Goal: Information Seeking & Learning: Learn about a topic

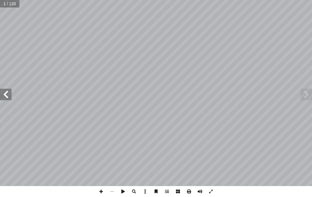
click at [304, 90] on span at bounding box center [306, 95] width 12 height 12
click at [305, 95] on span at bounding box center [306, 95] width 12 height 12
click at [307, 90] on span at bounding box center [306, 95] width 12 height 12
click at [305, 89] on span at bounding box center [306, 95] width 12 height 12
click at [310, 90] on span at bounding box center [306, 95] width 12 height 12
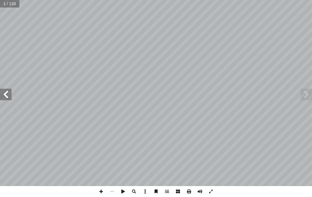
click at [304, 89] on span at bounding box center [306, 95] width 12 height 12
click at [5, 92] on span at bounding box center [6, 95] width 12 height 12
click at [11, 93] on span at bounding box center [6, 95] width 12 height 12
click at [9, 94] on span at bounding box center [6, 95] width 12 height 12
click at [9, 91] on span at bounding box center [6, 95] width 12 height 12
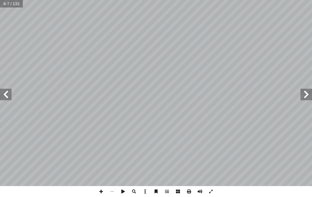
click at [8, 94] on span at bounding box center [6, 95] width 12 height 12
click at [303, 89] on span at bounding box center [306, 95] width 12 height 12
click at [302, 92] on span at bounding box center [306, 95] width 12 height 12
click at [303, 92] on span at bounding box center [306, 95] width 12 height 12
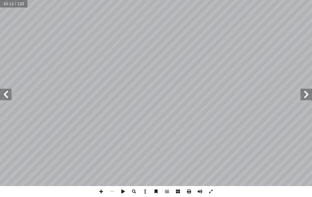
click at [304, 91] on span at bounding box center [306, 95] width 12 height 12
click at [303, 91] on span at bounding box center [306, 95] width 12 height 12
click at [11, 91] on span at bounding box center [6, 95] width 12 height 12
click at [9, 100] on span at bounding box center [6, 95] width 12 height 12
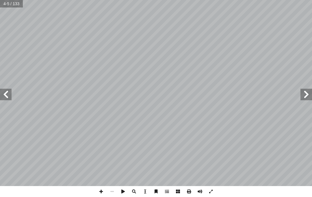
click at [8, 95] on span at bounding box center [6, 95] width 12 height 12
click at [11, 91] on span at bounding box center [6, 95] width 12 height 12
click at [8, 94] on span at bounding box center [6, 95] width 12 height 12
click at [4, 96] on span at bounding box center [6, 95] width 12 height 12
click at [7, 96] on span at bounding box center [6, 95] width 12 height 12
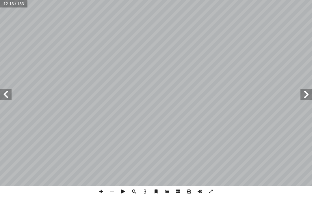
click at [8, 98] on span at bounding box center [6, 95] width 12 height 12
click at [5, 99] on span at bounding box center [6, 95] width 12 height 12
click at [6, 99] on span at bounding box center [6, 95] width 12 height 12
click at [7, 99] on span at bounding box center [6, 95] width 12 height 12
click at [1, 100] on span at bounding box center [6, 95] width 12 height 12
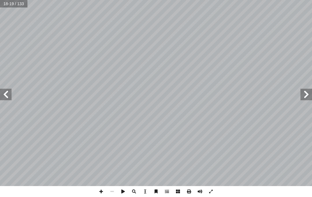
click at [5, 100] on span at bounding box center [6, 95] width 12 height 12
click at [11, 99] on span at bounding box center [6, 95] width 12 height 12
click at [9, 96] on span at bounding box center [6, 95] width 12 height 12
click at [8, 96] on span at bounding box center [6, 95] width 12 height 12
click at [302, 96] on span at bounding box center [306, 95] width 12 height 12
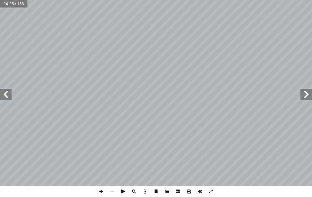
click at [301, 94] on span at bounding box center [306, 95] width 12 height 12
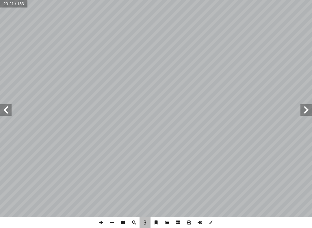
click at [296, 110] on div "16 م � تعل ٔ ا " ٌ واحد ْ باكم ٔ ا � ن ٕ ، وا ٌ واحد ْ كم � رب � ن ٕ :ا ُ اس � …" at bounding box center [226, 108] width 141 height 181
click at [301, 115] on span at bounding box center [306, 110] width 12 height 12
click at [306, 110] on span at bounding box center [306, 110] width 12 height 12
click at [303, 112] on span at bounding box center [306, 110] width 12 height 12
click at [304, 109] on span at bounding box center [306, 110] width 12 height 12
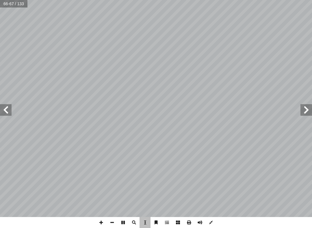
click at [5, 115] on span at bounding box center [6, 110] width 12 height 12
click at [6, 112] on span at bounding box center [6, 110] width 12 height 12
click at [308, 107] on span at bounding box center [306, 110] width 12 height 12
click at [309, 107] on span at bounding box center [306, 110] width 12 height 12
click at [308, 107] on span at bounding box center [306, 110] width 12 height 12
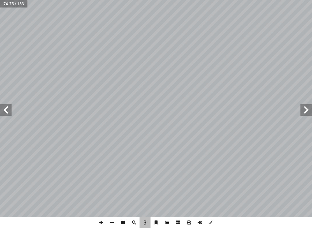
click at [308, 107] on span at bounding box center [306, 110] width 12 height 12
click at [304, 109] on span at bounding box center [306, 110] width 12 height 12
click at [277, 89] on div "63 2 . لوك ّ لس � ز ِّ ا يعز ّ به، مم ف ِّ ل ُ لذي ك � لعمل � عن ّ وجل ّ لله عز…" at bounding box center [227, 109] width 142 height 181
click at [296, 113] on div "63 2 . لوك ّ لس � ز ِّ ا يعز ّ به، مم ف ِّ ل ُ لذي ك � لعمل � عن ّ وجل ّ لله عز…" at bounding box center [227, 109] width 142 height 181
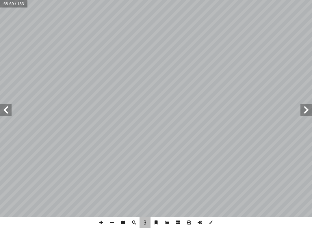
click at [309, 105] on span at bounding box center [306, 110] width 12 height 12
click at [305, 109] on span at bounding box center [306, 110] width 12 height 12
click at [303, 112] on span at bounding box center [306, 110] width 12 height 12
click at [304, 111] on span at bounding box center [306, 110] width 12 height 12
click at [304, 110] on span at bounding box center [306, 110] width 12 height 12
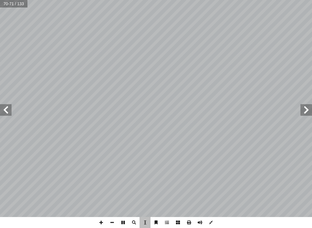
click at [305, 110] on span at bounding box center [306, 110] width 12 height 12
click at [307, 109] on span at bounding box center [306, 110] width 12 height 12
click at [306, 109] on span at bounding box center [306, 110] width 12 height 12
click at [306, 111] on span at bounding box center [306, 110] width 12 height 12
click at [0, 106] on span at bounding box center [6, 110] width 12 height 12
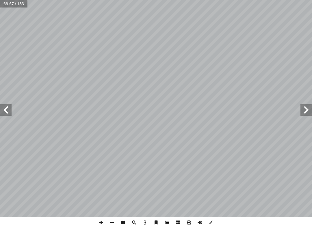
click at [3, 115] on span at bounding box center [6, 110] width 12 height 12
click at [4, 115] on span at bounding box center [6, 110] width 12 height 12
click at [4, 113] on span at bounding box center [6, 110] width 12 height 12
click at [3, 113] on span at bounding box center [6, 110] width 12 height 12
click at [3, 112] on span at bounding box center [6, 110] width 12 height 12
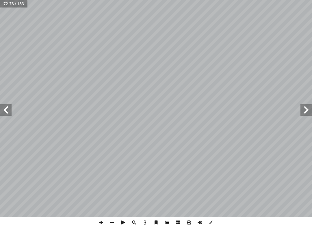
click at [4, 112] on span at bounding box center [6, 110] width 12 height 12
click at [3, 113] on span at bounding box center [6, 110] width 12 height 12
click at [5, 113] on span at bounding box center [6, 110] width 12 height 12
click at [6, 113] on span at bounding box center [6, 110] width 12 height 12
click at [5, 114] on span at bounding box center [6, 110] width 12 height 12
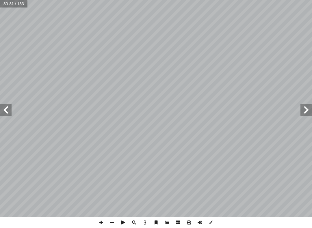
click at [5, 114] on span at bounding box center [6, 110] width 12 height 12
click at [311, 115] on span at bounding box center [306, 110] width 12 height 12
click at [309, 109] on span at bounding box center [306, 110] width 12 height 12
click at [311, 111] on span at bounding box center [306, 110] width 12 height 12
click at [310, 107] on span at bounding box center [306, 110] width 12 height 12
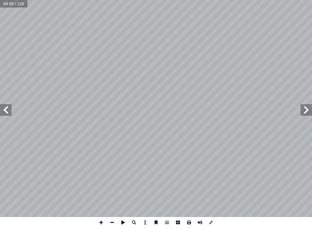
click at [308, 110] on span at bounding box center [306, 110] width 12 height 12
click at [308, 111] on span at bounding box center [306, 110] width 12 height 12
click at [310, 110] on span at bounding box center [306, 110] width 12 height 12
click at [308, 111] on span at bounding box center [306, 110] width 12 height 12
click at [310, 109] on span at bounding box center [306, 110] width 12 height 12
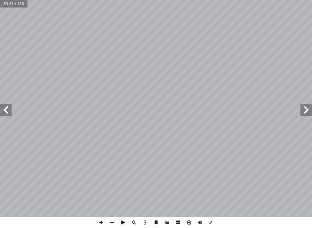
click at [309, 110] on span at bounding box center [306, 110] width 12 height 12
click at [308, 111] on span at bounding box center [306, 110] width 12 height 12
click at [307, 111] on span at bounding box center [306, 110] width 12 height 12
click at [308, 111] on span at bounding box center [306, 110] width 12 height 12
click at [309, 111] on span at bounding box center [306, 110] width 12 height 12
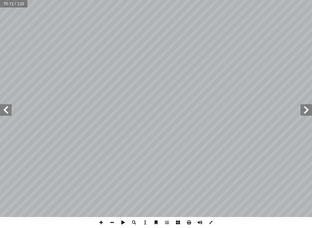
click at [303, 115] on span at bounding box center [306, 110] width 12 height 12
click at [308, 112] on span at bounding box center [306, 110] width 12 height 12
click at [309, 111] on span at bounding box center [306, 110] width 12 height 12
click at [311, 110] on span at bounding box center [306, 110] width 12 height 12
click at [309, 111] on span at bounding box center [306, 110] width 12 height 12
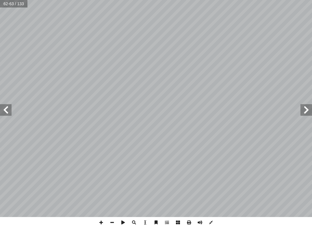
click at [309, 112] on span at bounding box center [306, 110] width 12 height 12
click at [304, 108] on span at bounding box center [306, 110] width 12 height 12
click at [307, 109] on span at bounding box center [306, 110] width 12 height 12
click at [308, 110] on span at bounding box center [306, 110] width 12 height 12
click at [309, 109] on span at bounding box center [306, 110] width 12 height 12
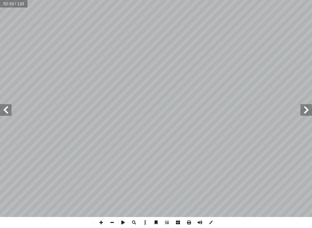
click at [311, 111] on span at bounding box center [306, 110] width 12 height 12
click at [309, 111] on span at bounding box center [306, 110] width 12 height 12
click at [311, 109] on span at bounding box center [306, 110] width 12 height 12
click at [310, 110] on span at bounding box center [306, 110] width 12 height 12
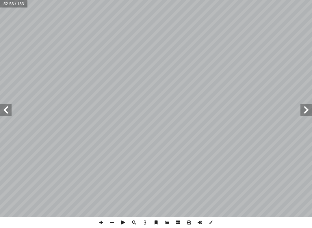
click at [310, 110] on span at bounding box center [306, 110] width 12 height 12
click at [309, 111] on span at bounding box center [306, 110] width 12 height 12
click at [308, 111] on span at bounding box center [306, 110] width 12 height 12
click at [309, 111] on span at bounding box center [306, 110] width 12 height 12
click at [306, 111] on span at bounding box center [306, 110] width 12 height 12
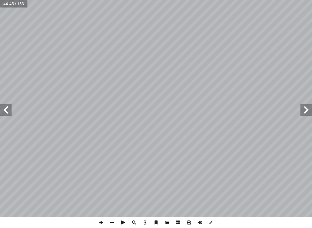
click at [308, 110] on span at bounding box center [306, 110] width 12 height 12
click at [309, 110] on span at bounding box center [306, 110] width 12 height 12
click at [309, 111] on span at bounding box center [306, 110] width 12 height 12
click at [311, 110] on span at bounding box center [306, 110] width 12 height 12
click at [311, 109] on span at bounding box center [306, 110] width 12 height 12
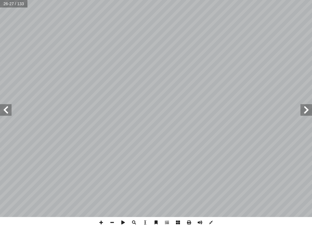
click at [310, 111] on span at bounding box center [306, 110] width 12 height 12
click at [8, 108] on span at bounding box center [6, 110] width 12 height 12
click at [8, 104] on span at bounding box center [6, 110] width 12 height 12
click at [215, 197] on span at bounding box center [210, 222] width 11 height 11
